Goal: Navigation & Orientation: Locate item on page

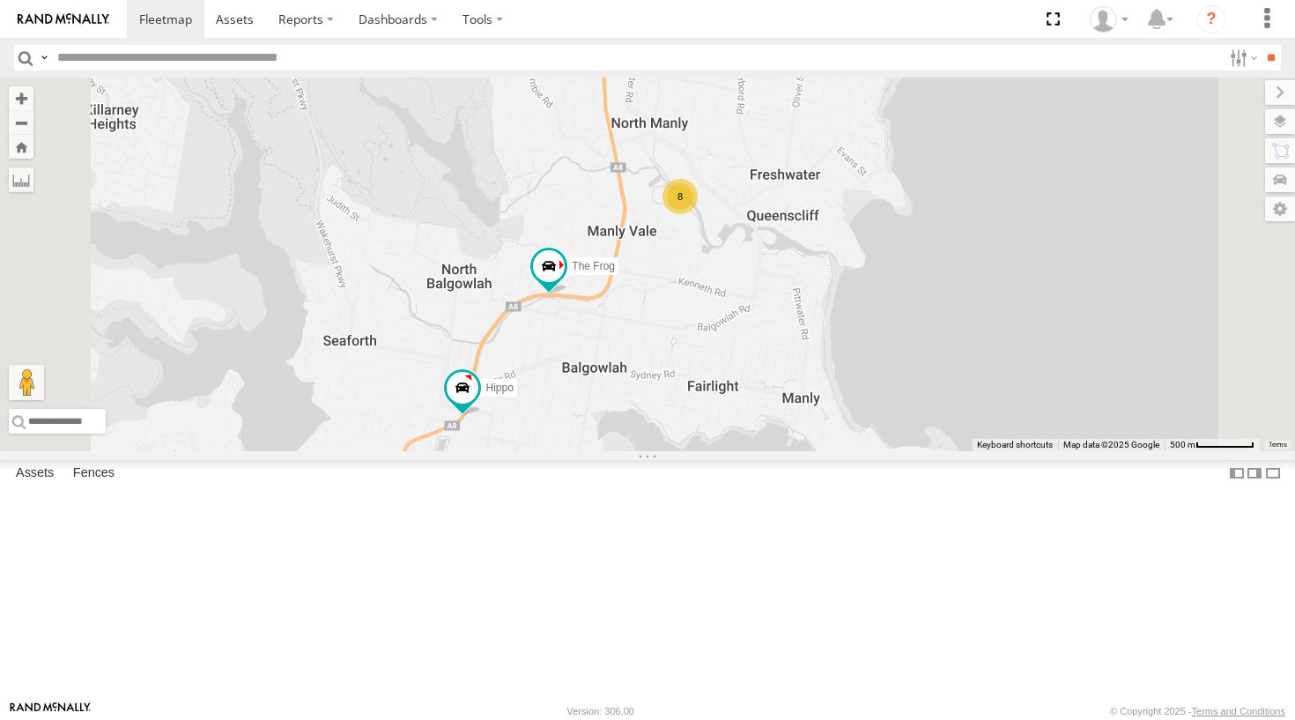
click at [776, 246] on div "The Fridge Moe Hippo The Frog Big Red 8" at bounding box center [647, 265] width 1295 height 374
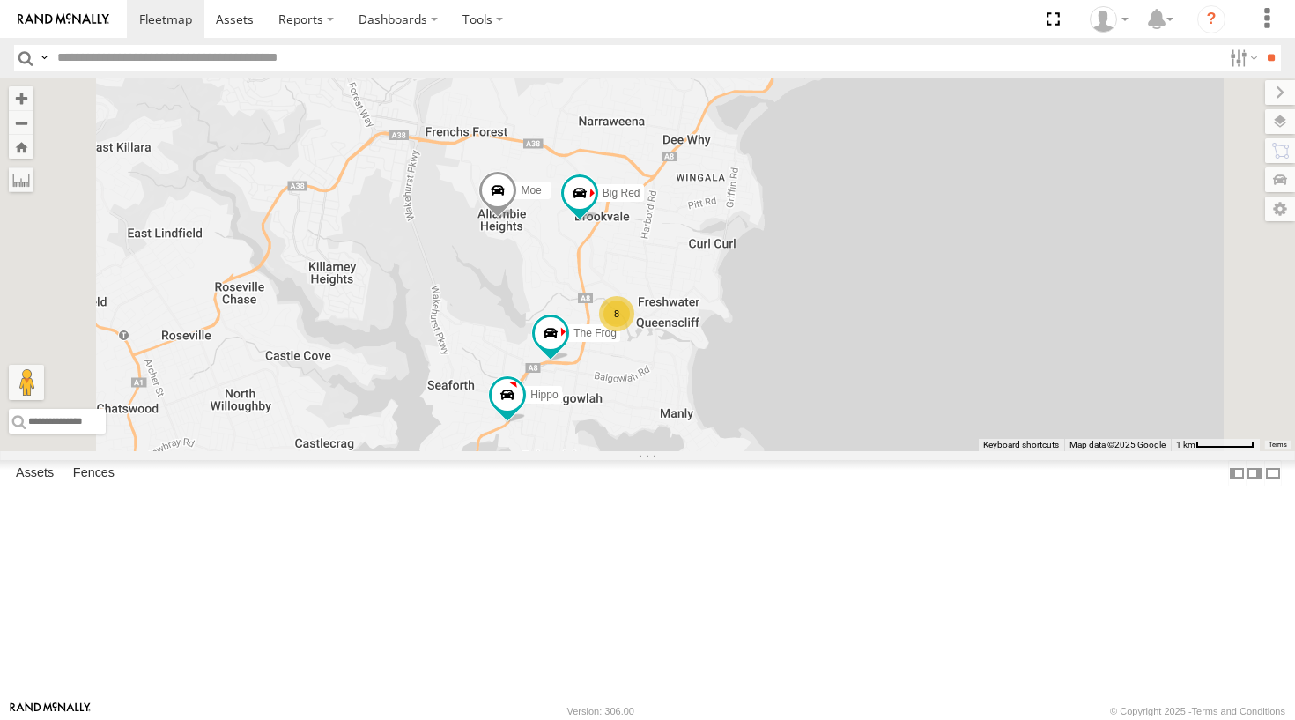
drag, startPoint x: 786, startPoint y: 271, endPoint x: 788, endPoint y: 382, distance: 111.1
click at [788, 382] on div "The Fridge Moe Hippo The Frog Big Red 8" at bounding box center [647, 265] width 1295 height 374
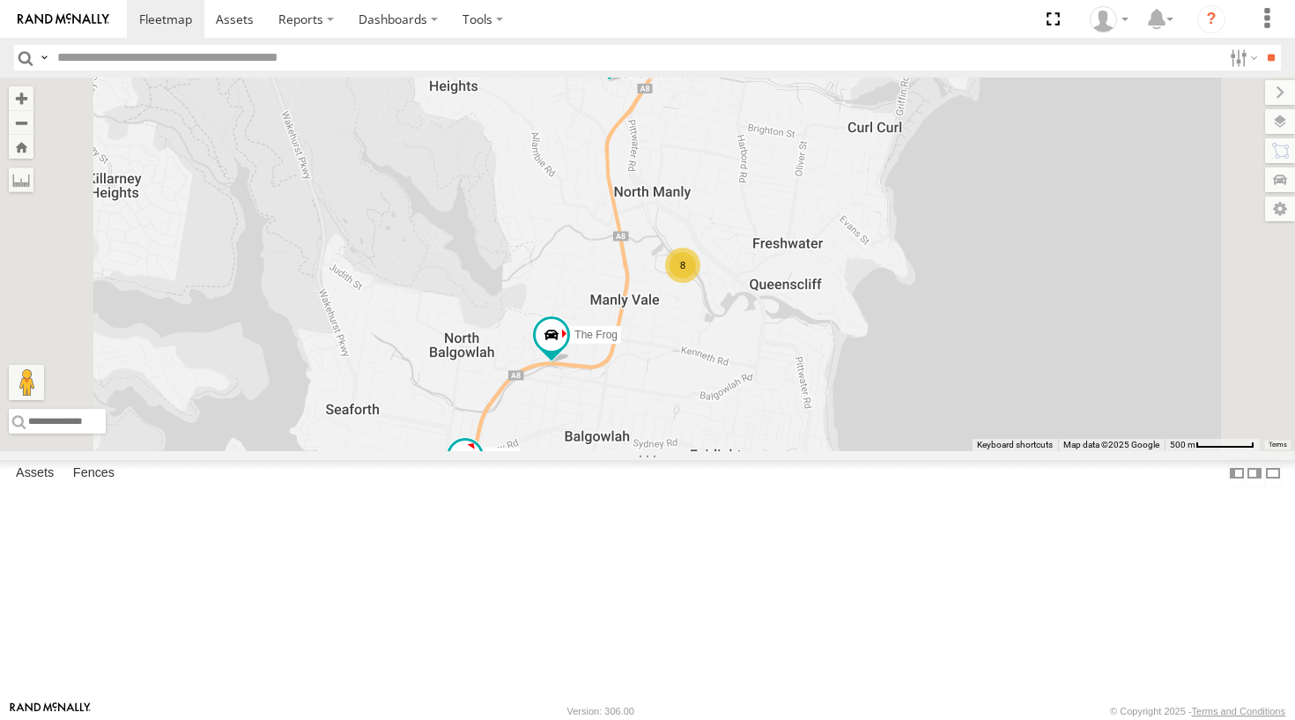
drag, startPoint x: 737, startPoint y: 498, endPoint x: 727, endPoint y: 431, distance: 67.7
click at [727, 431] on div "The Fridge Moe Hippo The Frog Big Red 8" at bounding box center [647, 265] width 1295 height 374
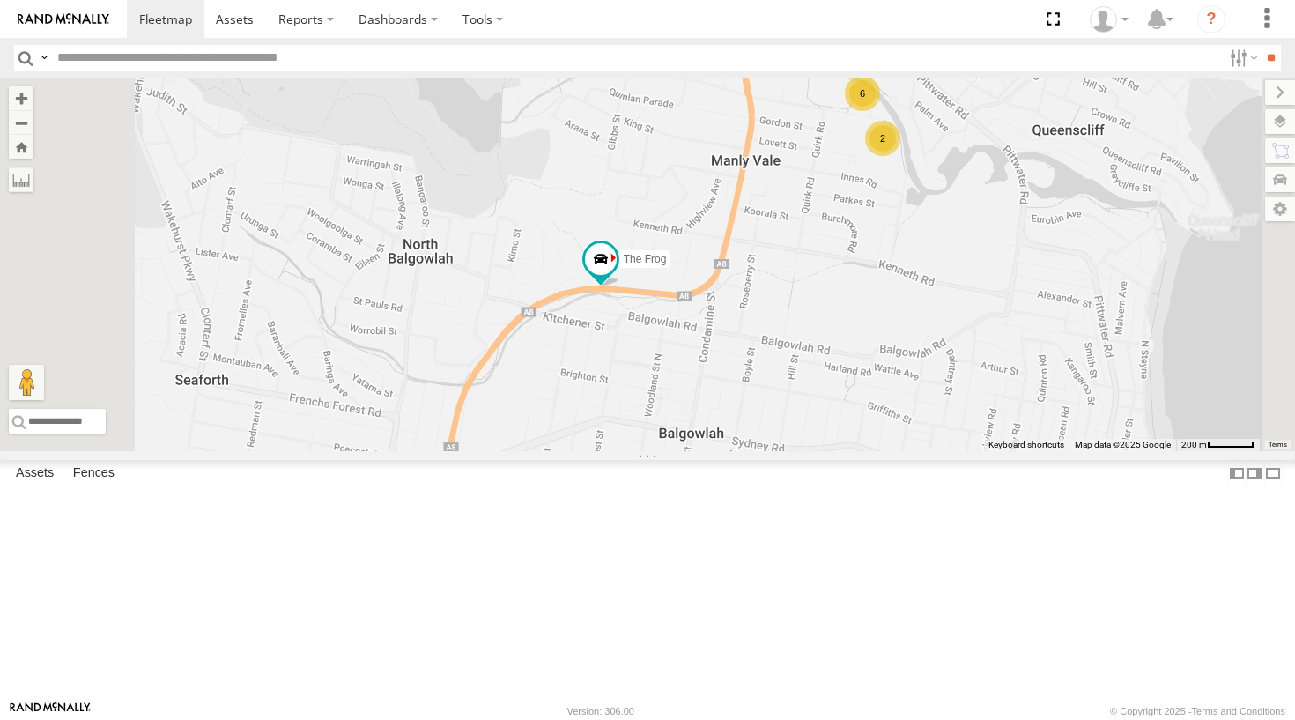
drag, startPoint x: 776, startPoint y: 461, endPoint x: 782, endPoint y: 372, distance: 89.2
click at [782, 375] on div "The Fridge Moe Hippo The Frog Big Red 6 2" at bounding box center [647, 265] width 1295 height 374
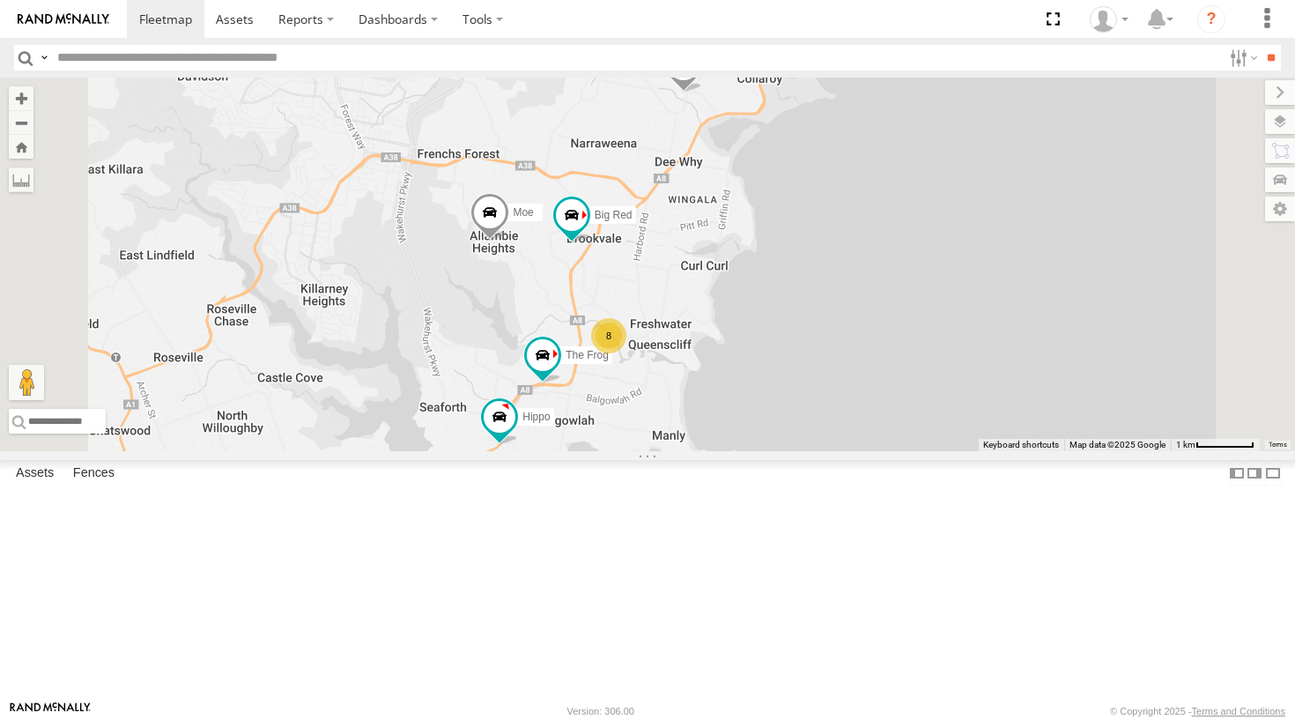
drag, startPoint x: 837, startPoint y: 290, endPoint x: 807, endPoint y: 430, distance: 143.3
click at [807, 430] on div "The Fridge Moe Hippo The Frog Big Red 8" at bounding box center [647, 265] width 1295 height 374
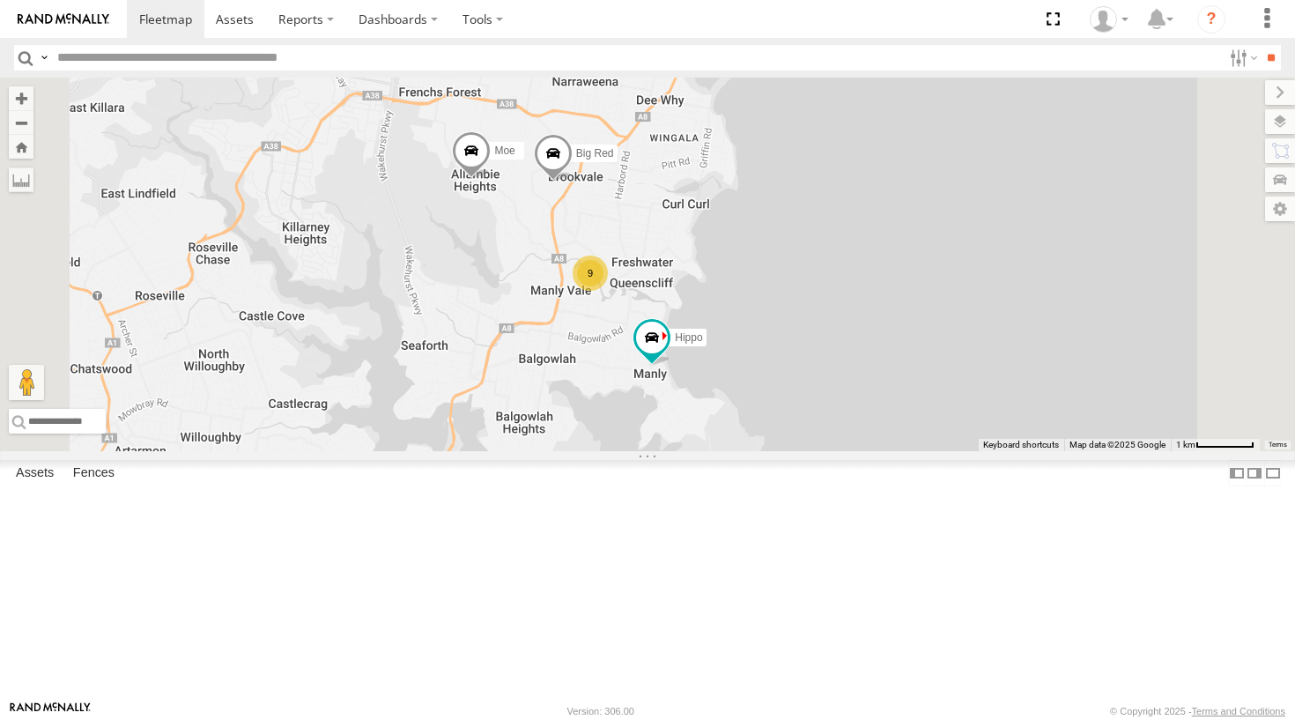
drag, startPoint x: 890, startPoint y: 579, endPoint x: 815, endPoint y: 400, distance: 194.0
click at [608, 291] on div "9" at bounding box center [590, 273] width 35 height 35
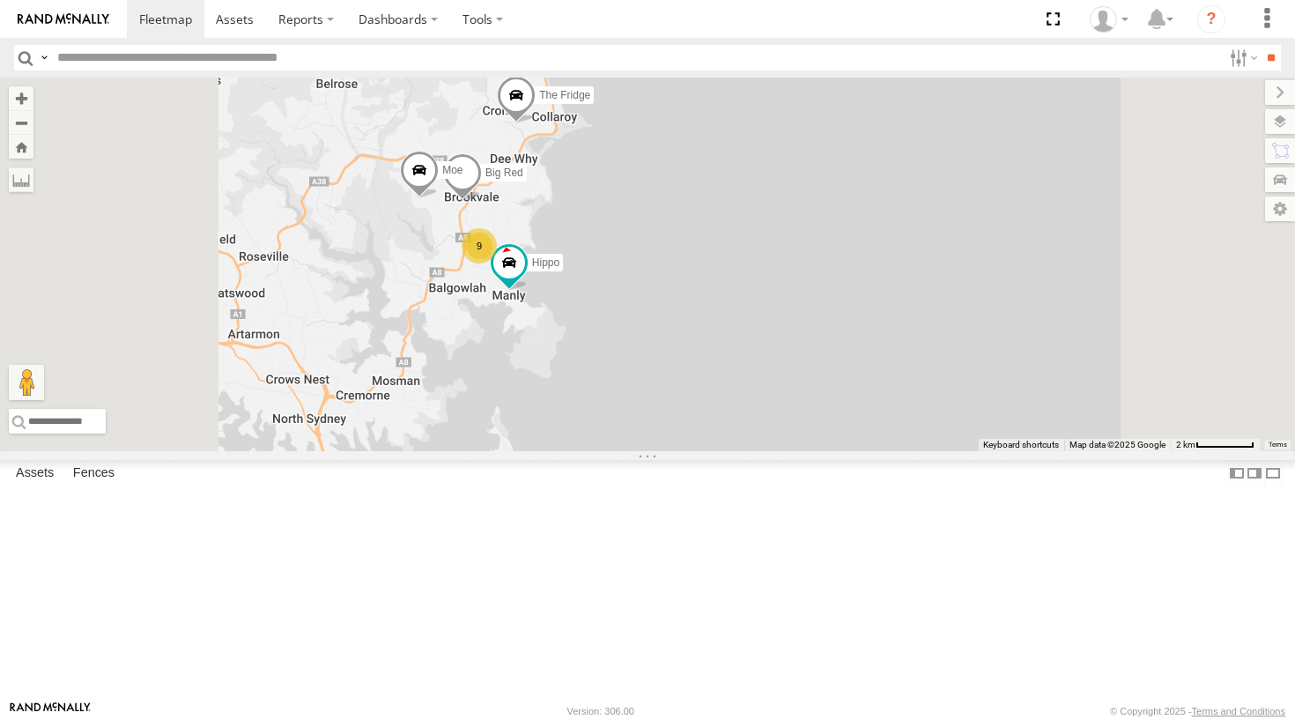
drag, startPoint x: 728, startPoint y: 219, endPoint x: 728, endPoint y: 278, distance: 59.9
click at [728, 278] on div "Big Red 9 Hippo The Fridge Moe" at bounding box center [647, 265] width 1295 height 374
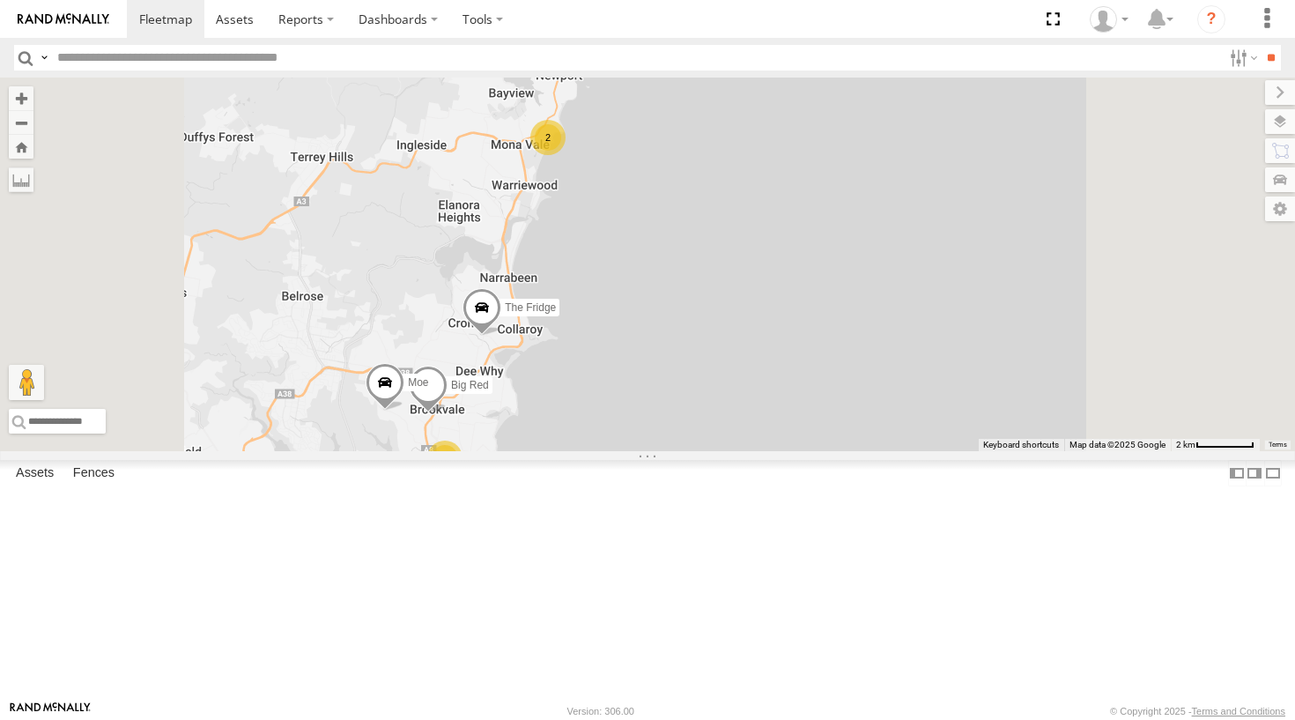
drag, startPoint x: 724, startPoint y: 239, endPoint x: 683, endPoint y: 465, distance: 230.1
click at [501, 337] on span at bounding box center [482, 313] width 39 height 48
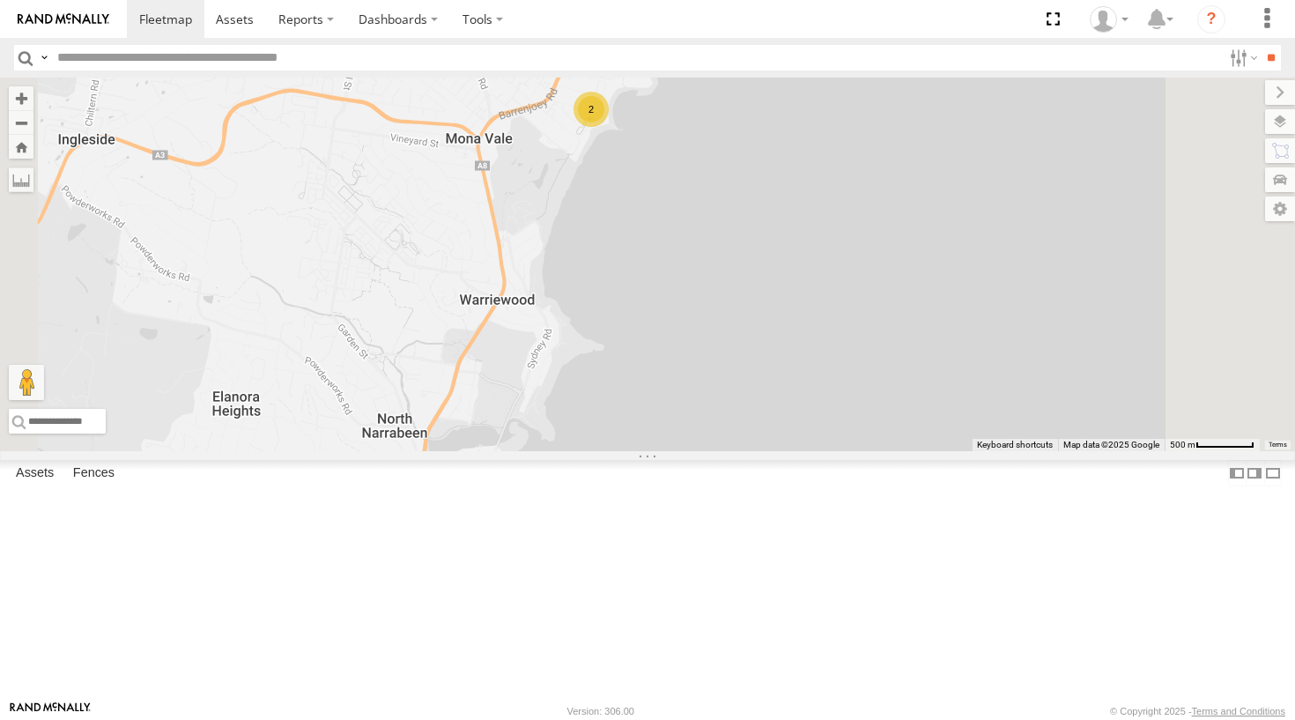
drag, startPoint x: 810, startPoint y: 238, endPoint x: 796, endPoint y: 293, distance: 57.3
click at [796, 293] on div "Big Red Hippo The Fridge Moe The Fridge All Assets [PERSON_NAME] Ave [PERSON_NA…" at bounding box center [647, 265] width 1295 height 374
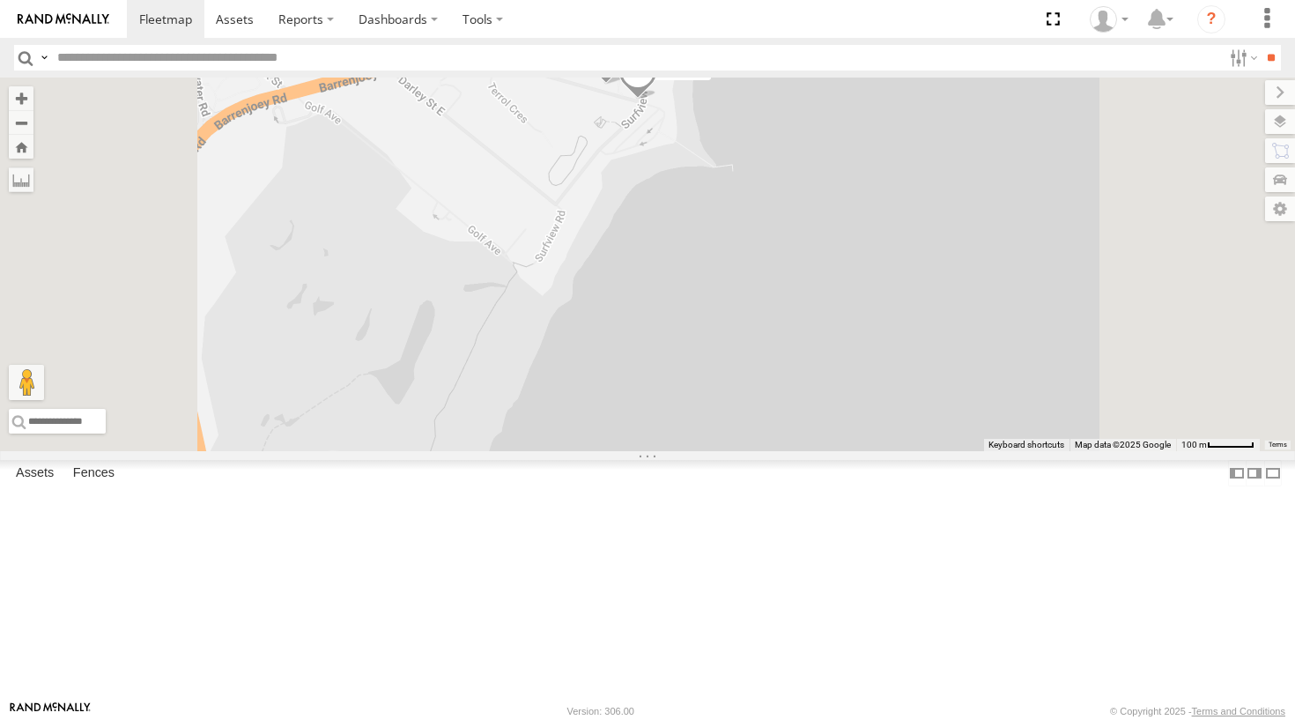
drag, startPoint x: 803, startPoint y: 214, endPoint x: 784, endPoint y: 290, distance: 78.0
click at [784, 290] on div "Big Red Hippo The Fridge Moe The Fridge All Assets [PERSON_NAME] Ave [PERSON_NA…" at bounding box center [647, 265] width 1295 height 374
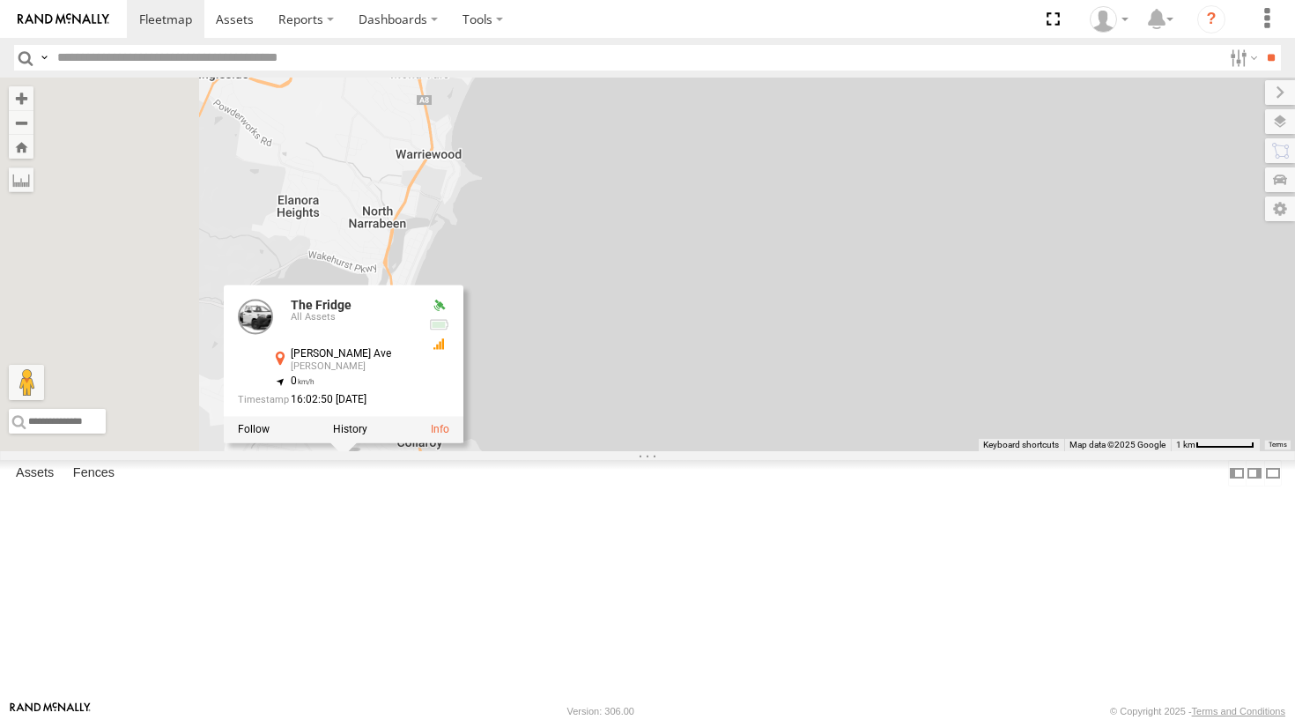
drag, startPoint x: 604, startPoint y: 352, endPoint x: 677, endPoint y: 243, distance: 130.8
click at [677, 243] on div "Big Red Hippo The Fridge Moe The Fridge All Assets [PERSON_NAME] Ave [PERSON_NA…" at bounding box center [647, 265] width 1295 height 374
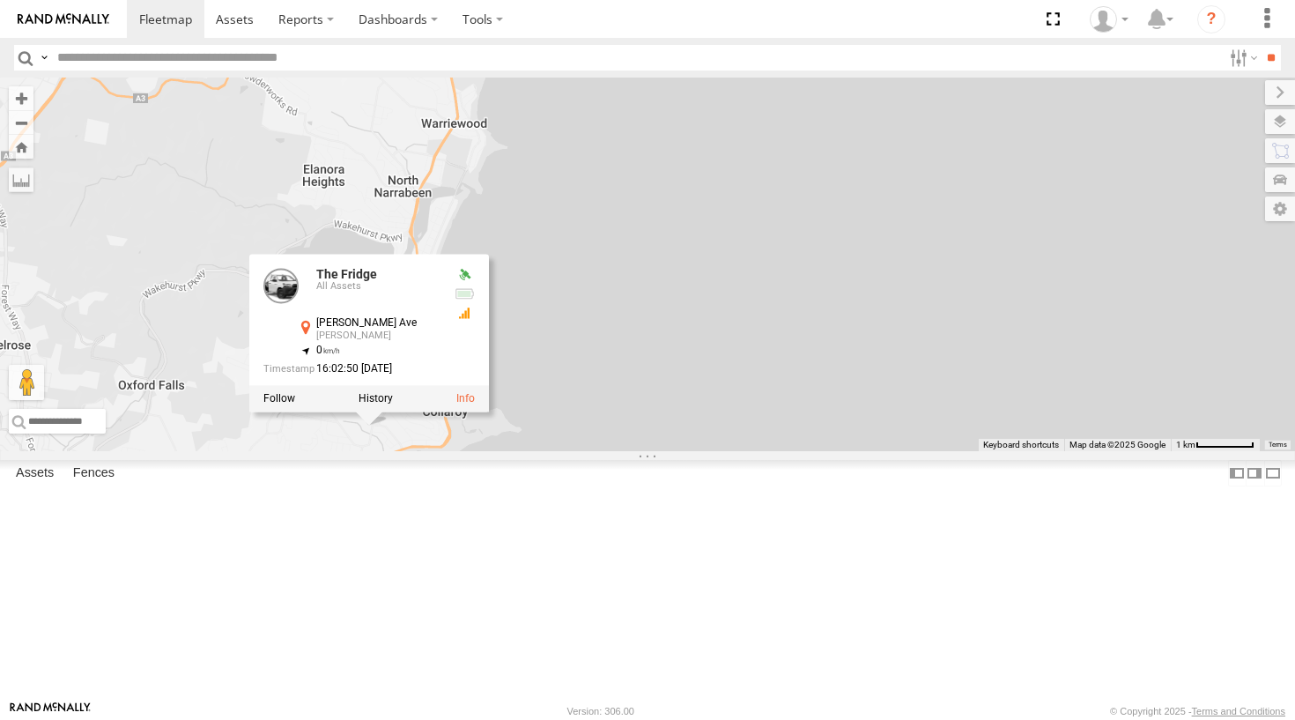
click at [677, 243] on div "Big Red Hippo The Fridge Moe The Fridge All Assets [PERSON_NAME] Ave [PERSON_NA…" at bounding box center [647, 265] width 1295 height 374
